Goal: Task Accomplishment & Management: Manage account settings

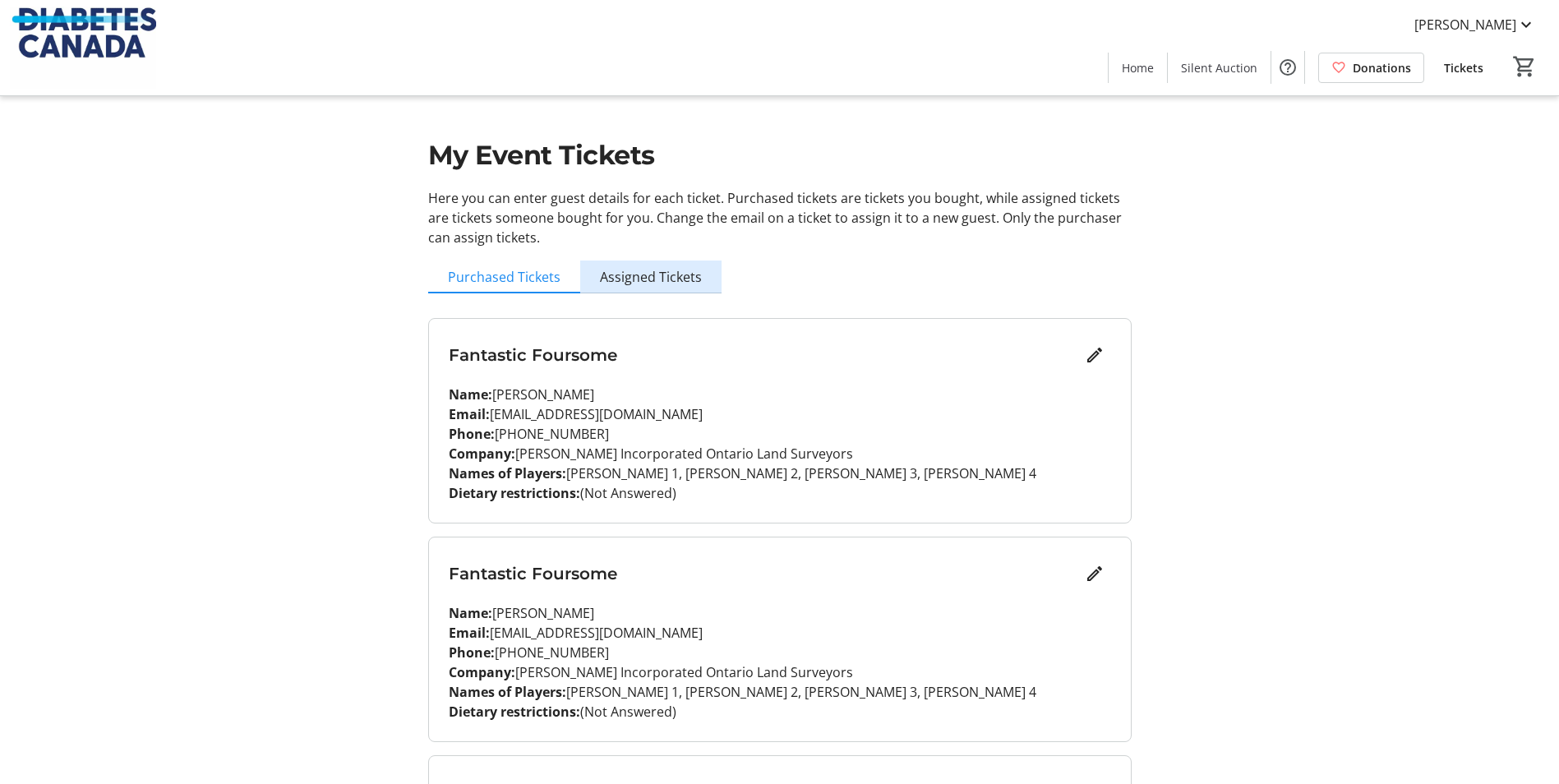
click at [673, 279] on span "Assigned Tickets" at bounding box center [651, 276] width 102 height 13
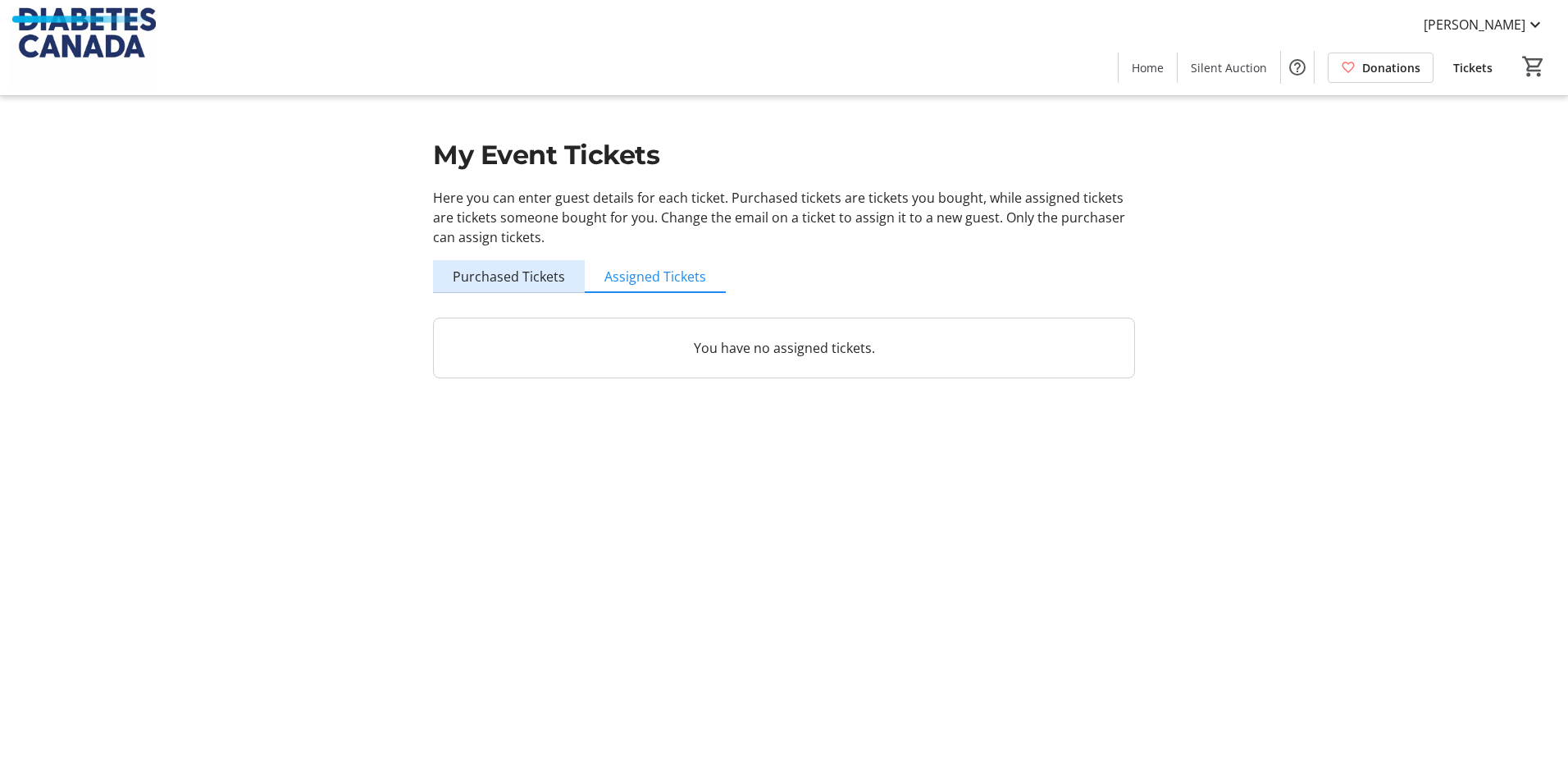
click at [525, 273] on span "Purchased Tickets" at bounding box center [509, 276] width 113 height 13
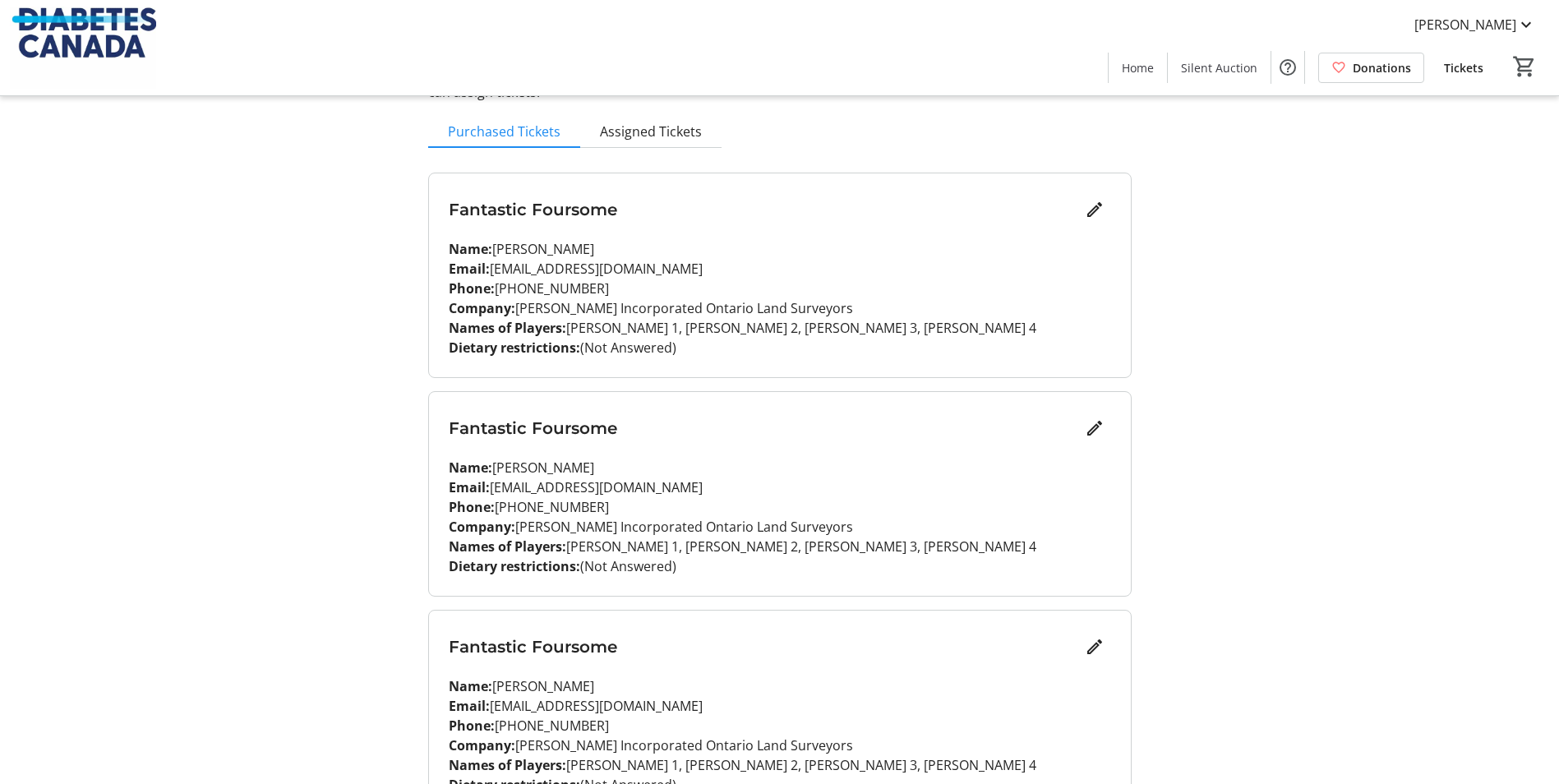
scroll to position [133, 0]
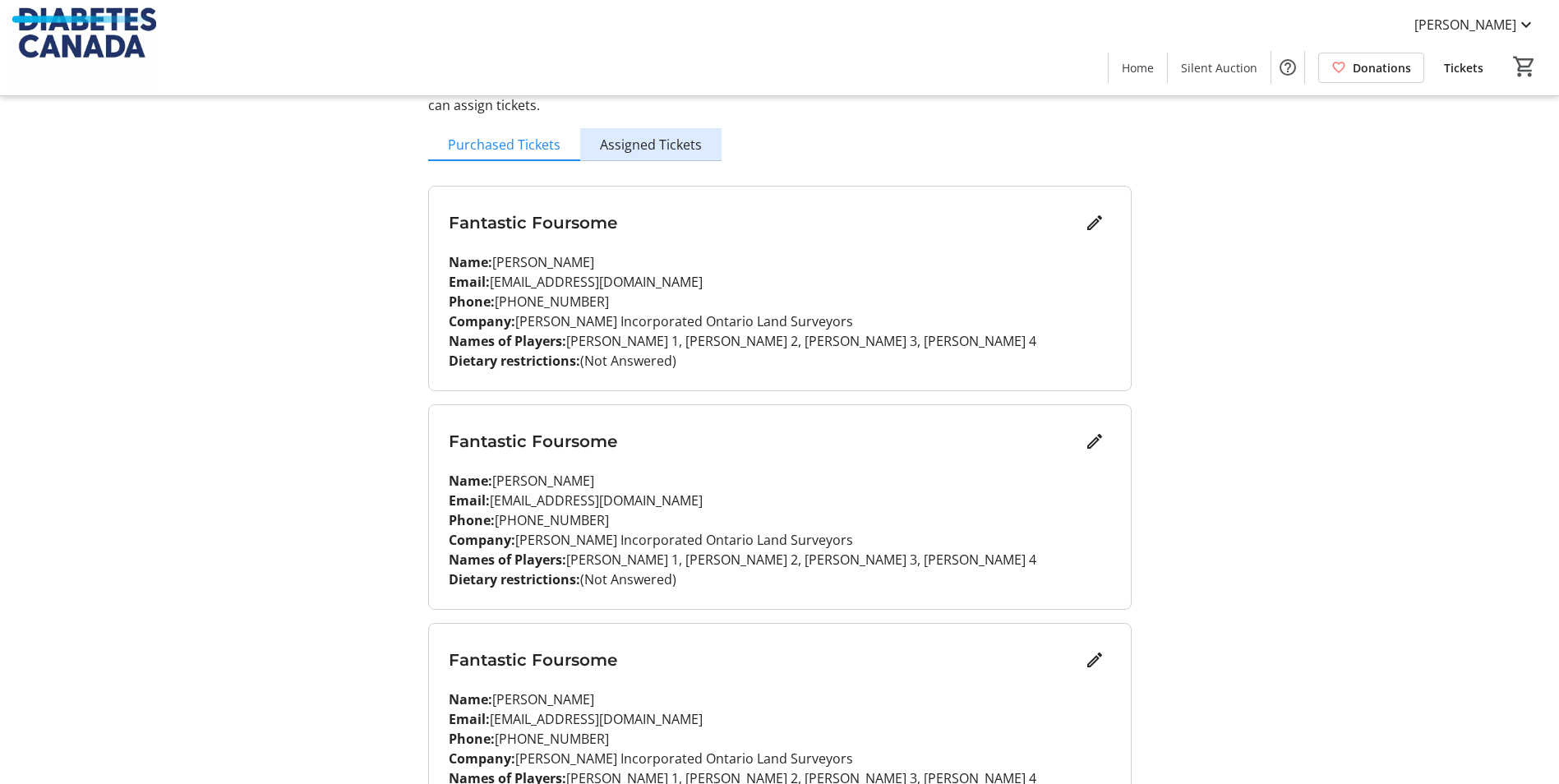
click at [662, 139] on span "Assigned Tickets" at bounding box center [651, 144] width 102 height 13
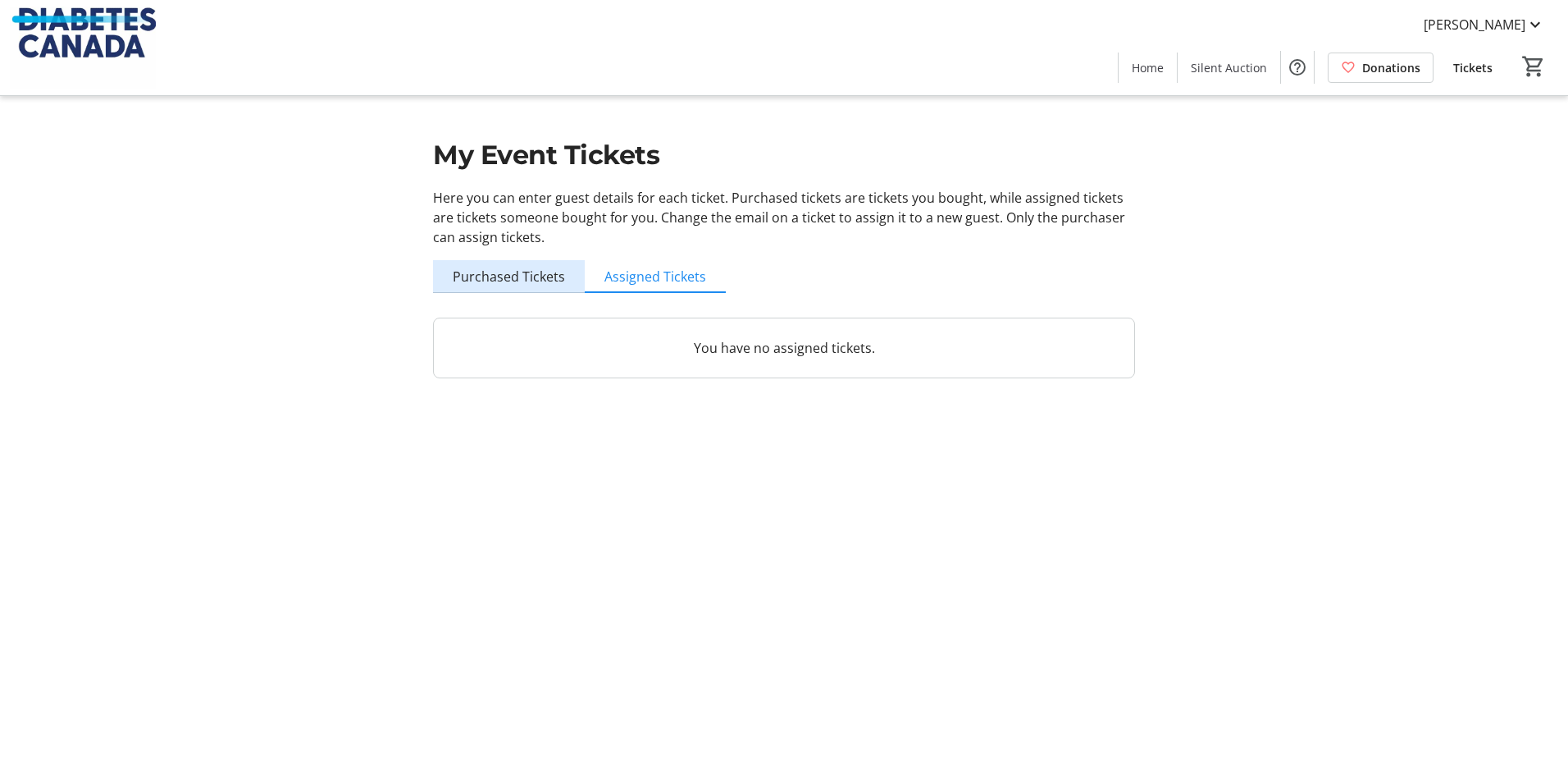
click at [527, 274] on span "Purchased Tickets" at bounding box center [509, 276] width 113 height 13
